Goal: Transaction & Acquisition: Purchase product/service

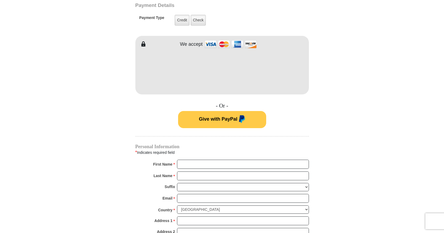
scroll to position [309, 0]
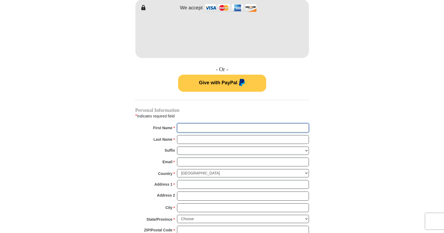
click at [185, 123] on input "First Name *" at bounding box center [243, 127] width 132 height 9
click at [191, 123] on input "First Name *" at bounding box center [243, 127] width 132 height 9
type input "Daneknellsha"
click at [187, 137] on input "Last Name *" at bounding box center [243, 139] width 132 height 9
type input "[PERSON_NAME]"
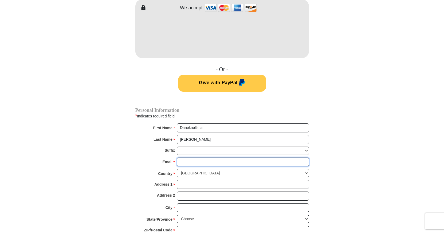
click at [181, 157] on input "Email *" at bounding box center [243, 161] width 132 height 9
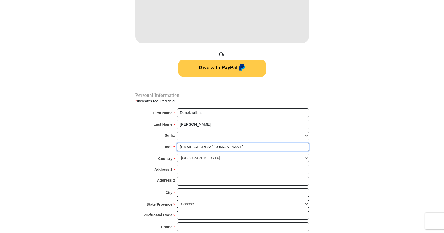
scroll to position [327, 0]
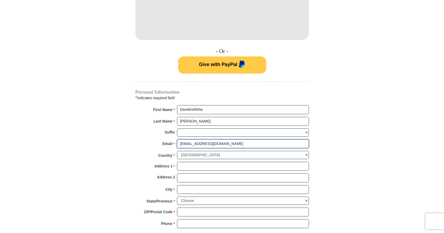
type input "[EMAIL_ADDRESS][DOMAIN_NAME]"
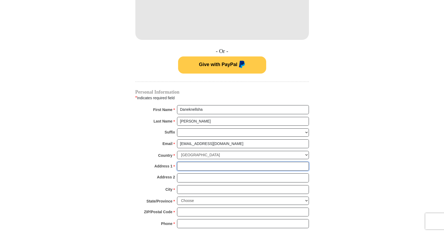
click at [187, 162] on input "Address 1 *" at bounding box center [243, 166] width 132 height 9
type input "[STREET_ADDRESS][PERSON_NAME]"
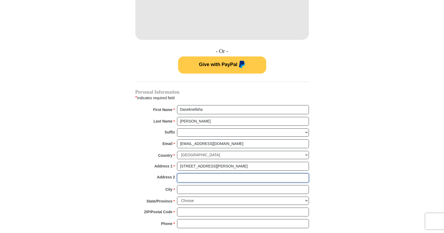
click at [185, 173] on input "Address 2" at bounding box center [243, 177] width 132 height 9
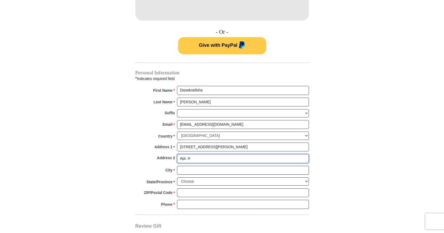
scroll to position [354, 0]
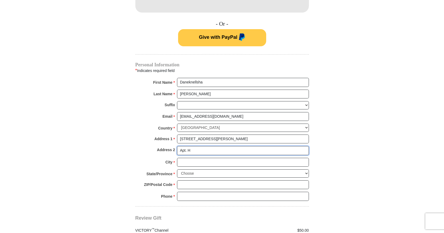
type input "Apt. H"
click at [191, 158] on input "City *" at bounding box center [243, 162] width 132 height 9
type input "[PERSON_NAME]"
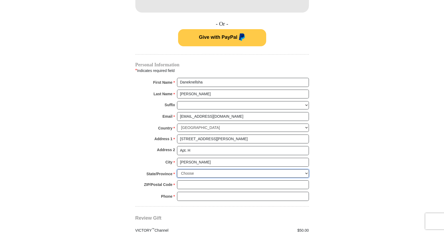
click at [177, 169] on select "Choose [US_STATE] [US_STATE] [US_STATE] [US_STATE] [US_STATE] Armed Forces Amer…" at bounding box center [243, 173] width 132 height 8
select select "NC"
click option "[US_STATE]" at bounding box center [0, 0] width 0 height 0
click at [188, 180] on input "ZIP/Postal Code *" at bounding box center [243, 184] width 132 height 9
type input "27101"
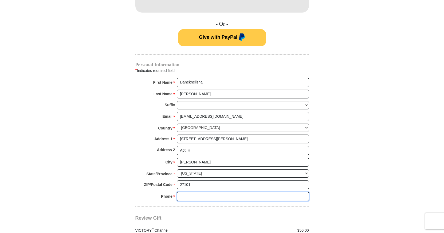
click at [185, 192] on input "Phone * *" at bounding box center [243, 196] width 132 height 9
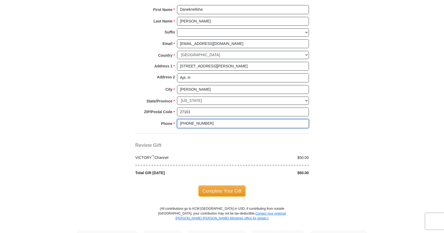
scroll to position [463, 0]
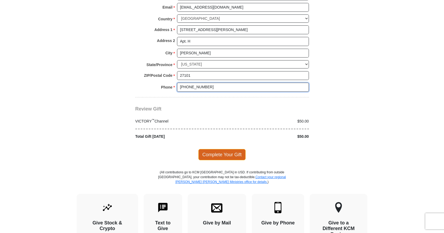
type input "[PHONE_NUMBER]"
click at [228, 149] on span "Complete Your Gift" at bounding box center [222, 154] width 47 height 11
